Goal: Task Accomplishment & Management: Manage account settings

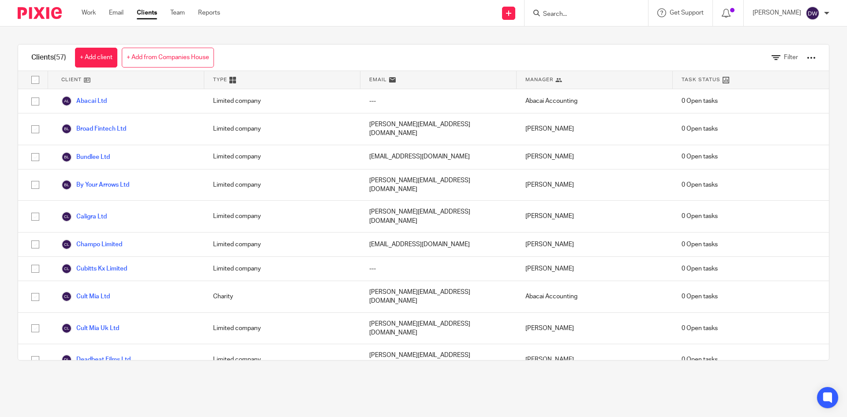
click at [596, 16] on input "Search" at bounding box center [581, 15] width 79 height 8
type input "layl"
click at [577, 38] on link at bounding box center [626, 38] width 171 height 20
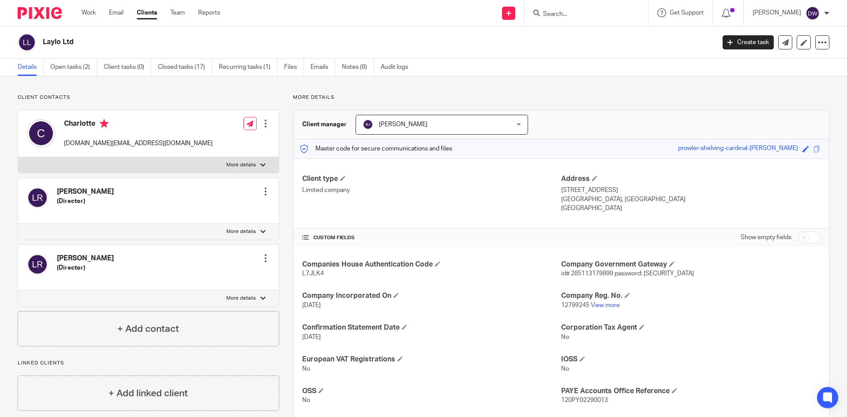
click at [360, 71] on link "Notes (6)" at bounding box center [358, 67] width 32 height 17
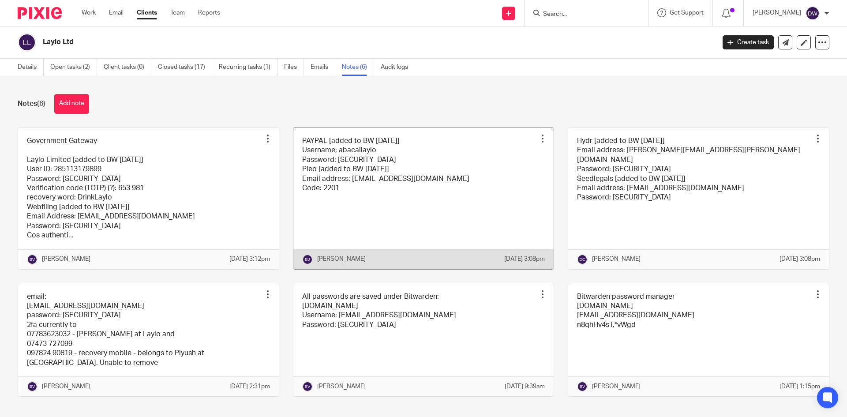
click at [314, 173] on link at bounding box center [423, 199] width 261 height 142
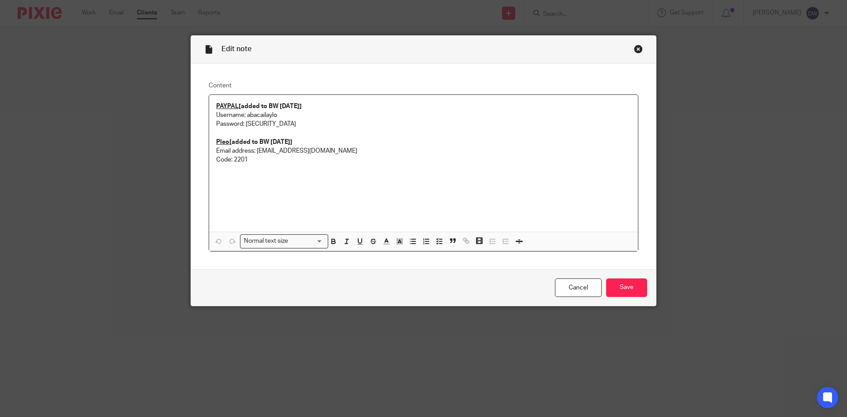
click at [283, 182] on div "PAYPAL [added to BW [DATE]] Username; abacailaylo Password: [SECURITY_DATA] Ple…" at bounding box center [423, 163] width 429 height 137
click at [634, 286] on input "Save" at bounding box center [626, 287] width 41 height 19
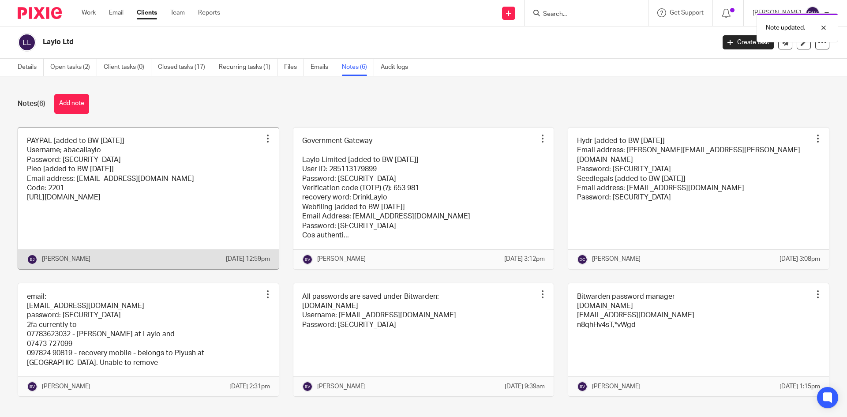
click at [232, 186] on link at bounding box center [148, 199] width 261 height 142
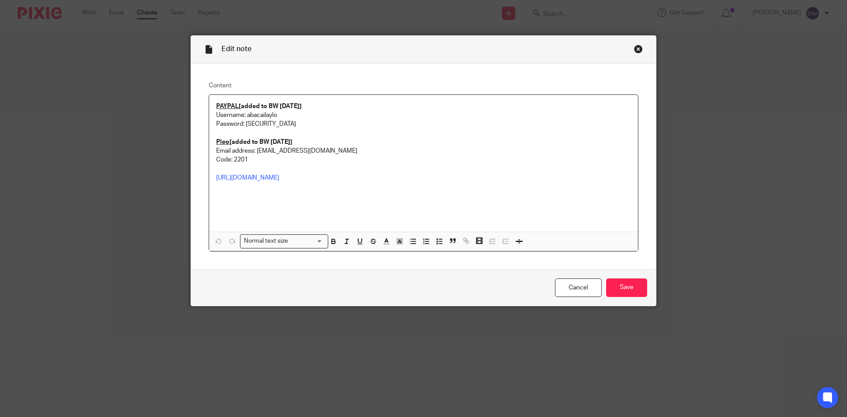
click at [292, 169] on p at bounding box center [423, 169] width 415 height 9
drag, startPoint x: 240, startPoint y: 177, endPoint x: 205, endPoint y: 176, distance: 34.9
click at [205, 176] on div "Content PAYPAL [added to BW 7/8/2025] Username; abacailaylo Password: uWZk-K3^J…" at bounding box center [423, 167] width 465 height 206
drag, startPoint x: 214, startPoint y: 186, endPoint x: 347, endPoint y: 186, distance: 132.4
click at [347, 186] on p "accounting@abacai.co.uk" at bounding box center [423, 186] width 415 height 9
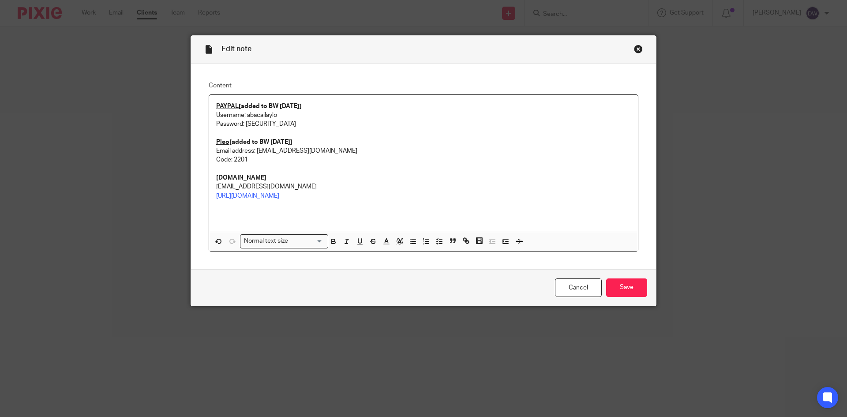
click at [301, 195] on p "https://app.kikin.io/invoices" at bounding box center [423, 196] width 415 height 9
click at [218, 177] on strong "Kikin.io" at bounding box center [241, 178] width 50 height 6
click at [212, 177] on div "PAYPAL [added to BW 7/8/2025] Username; abacailaylo Password: uWZk-K3^J8Lp%bC P…" at bounding box center [423, 163] width 429 height 137
drag, startPoint x: 212, startPoint y: 177, endPoint x: 235, endPoint y: 177, distance: 22.9
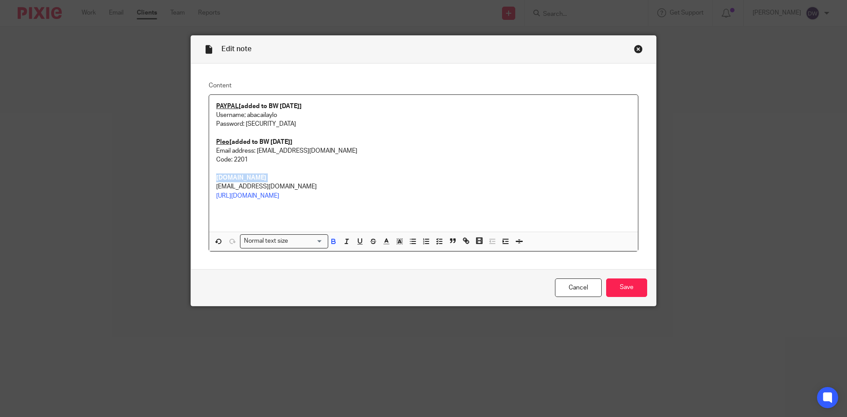
click at [235, 177] on div "PAYPAL [added to BW 7/8/2025] Username; abacailaylo Password: uWZk-K3^J8Lp%bC P…" at bounding box center [423, 163] width 429 height 137
click at [465, 240] on icon "button" at bounding box center [466, 241] width 8 height 8
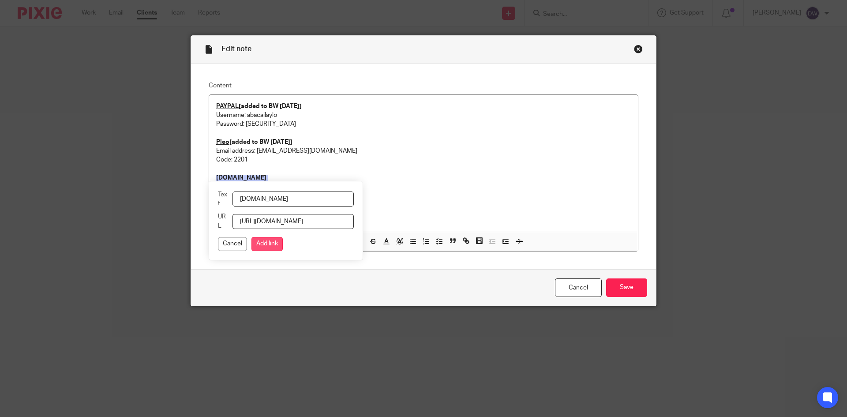
type input "https://app.kikin.io/invoices"
click at [266, 240] on button "Add link" at bounding box center [267, 244] width 31 height 14
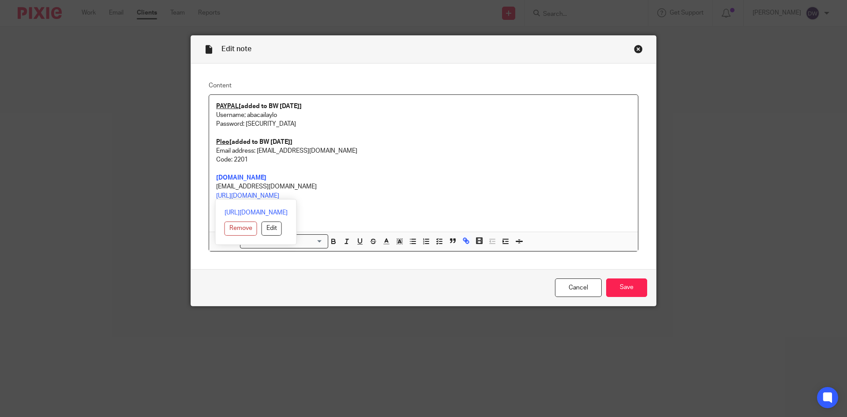
drag, startPoint x: 306, startPoint y: 194, endPoint x: 211, endPoint y: 192, distance: 94.9
click at [211, 192] on div "PAYPAL [added to BW 7/8/2025] Username; abacailaylo Password: uWZk-K3^J8Lp%bC P…" at bounding box center [423, 163] width 429 height 137
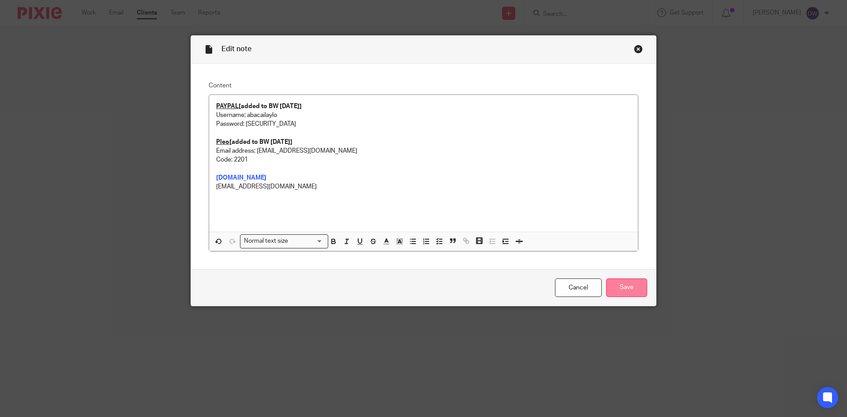
click at [613, 286] on input "Save" at bounding box center [626, 287] width 41 height 19
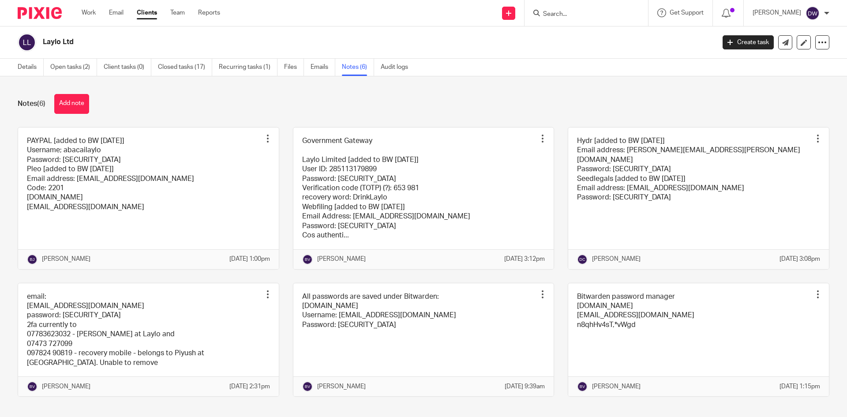
click at [613, 8] on form at bounding box center [589, 13] width 94 height 11
click at [598, 16] on input "Search" at bounding box center [581, 15] width 79 height 8
type input "tug"
click at [606, 40] on link at bounding box center [627, 38] width 173 height 20
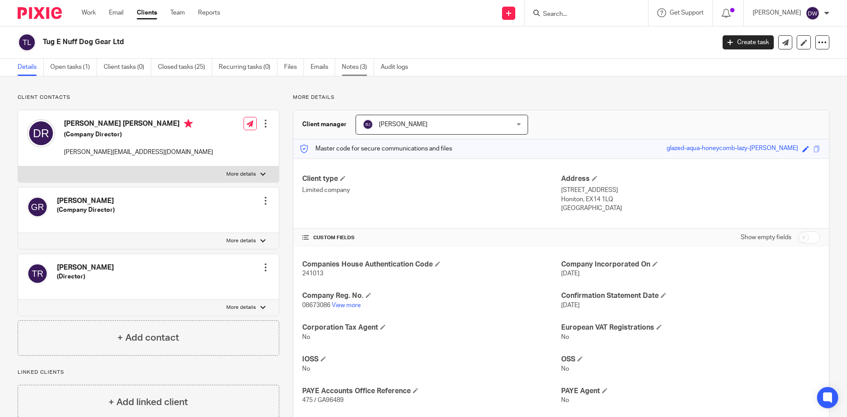
click at [351, 67] on link "Notes (3)" at bounding box center [358, 67] width 32 height 17
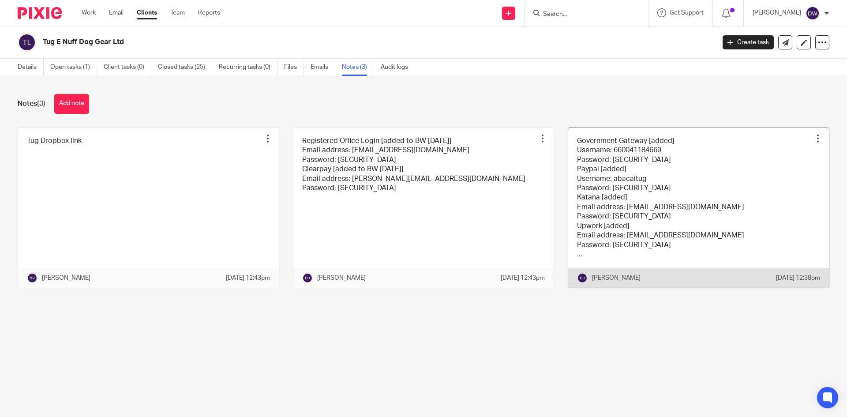
click at [600, 166] on link at bounding box center [698, 208] width 261 height 161
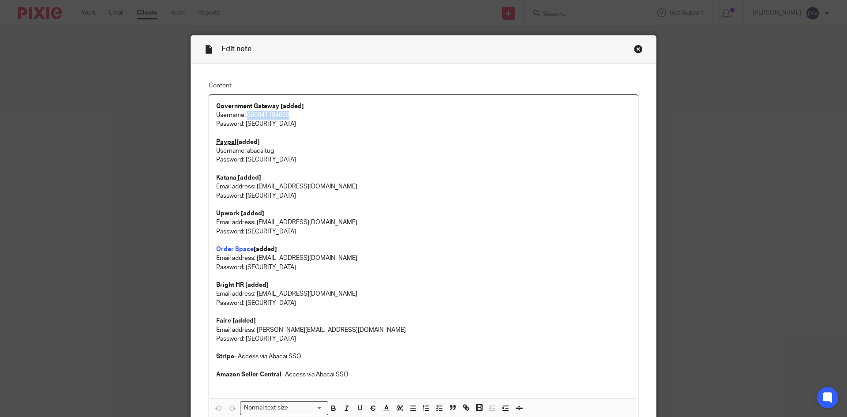
drag, startPoint x: 244, startPoint y: 113, endPoint x: 312, endPoint y: 116, distance: 67.6
click at [312, 116] on p "Username: 660041184669" at bounding box center [423, 115] width 415 height 9
copy p "660041184669"
drag, startPoint x: 243, startPoint y: 124, endPoint x: 320, endPoint y: 124, distance: 77.2
click at [320, 124] on p "Password: [SECURITY_DATA]" at bounding box center [423, 124] width 415 height 9
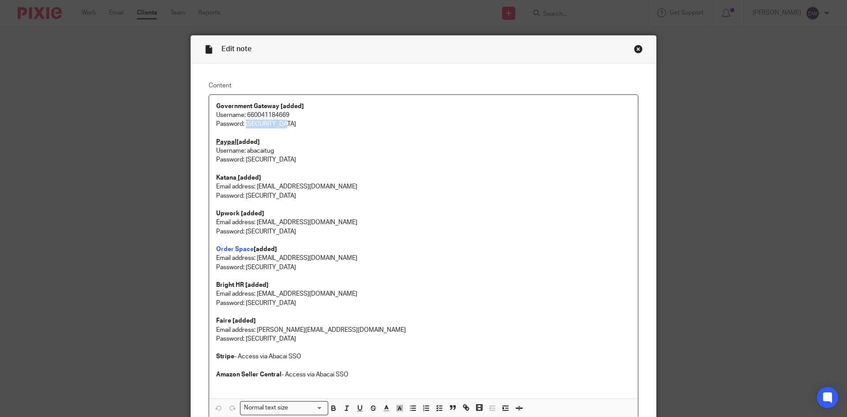
copy p "5tHe!!ier123"
